Goal: Communication & Community: Answer question/provide support

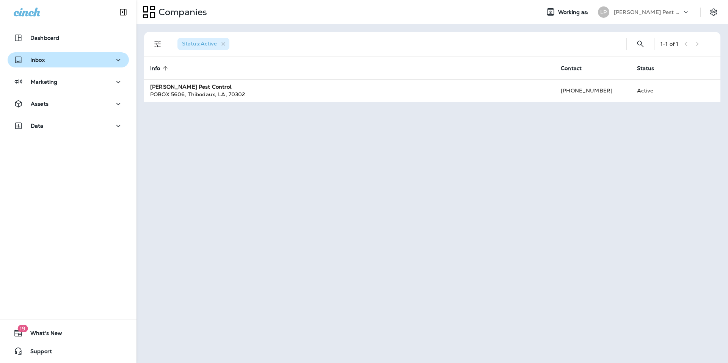
click at [58, 63] on div "Inbox" at bounding box center [68, 59] width 109 height 9
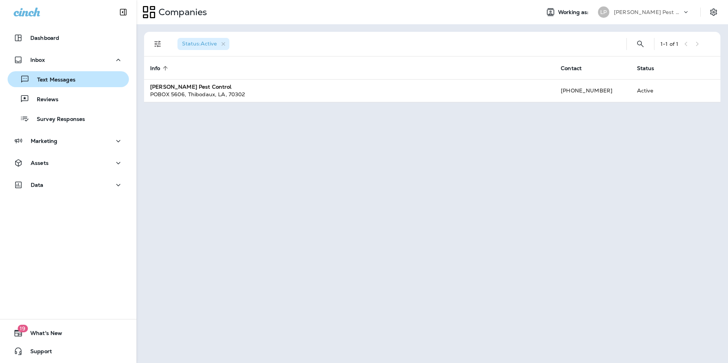
click at [55, 81] on p "Text Messages" at bounding box center [53, 80] width 46 height 7
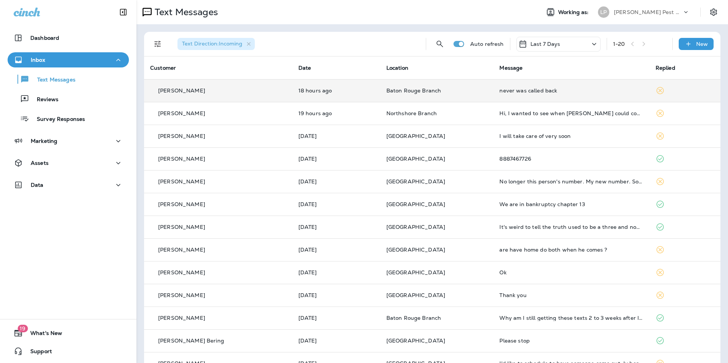
click at [217, 93] on div "[PERSON_NAME]" at bounding box center [218, 91] width 136 height 8
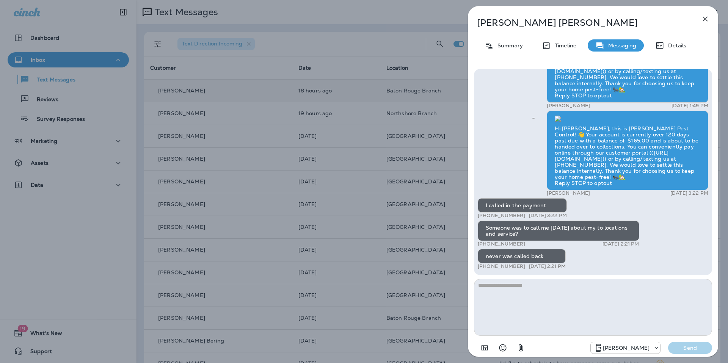
click at [91, 204] on div "[PERSON_NAME] Summary Timeline Messaging Details Hi [PERSON_NAME], this is [PER…" at bounding box center [364, 181] width 728 height 363
